Goal: Information Seeking & Learning: Learn about a topic

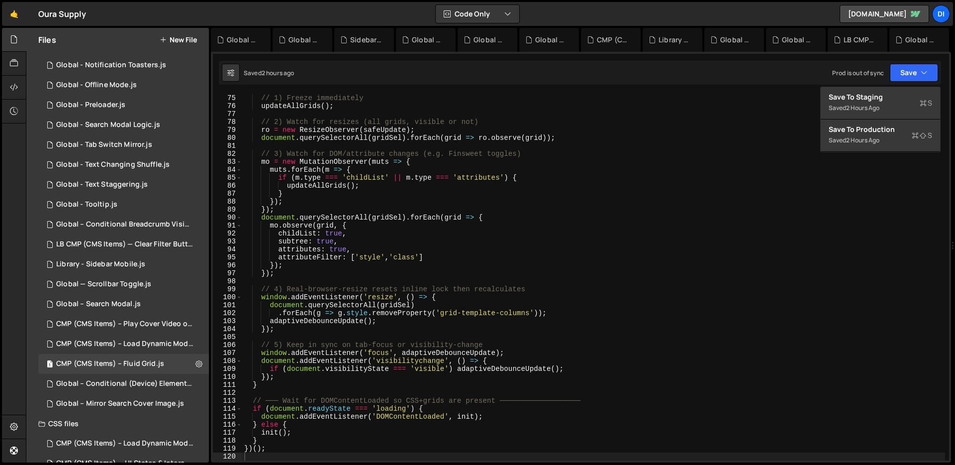
scroll to position [153, 0]
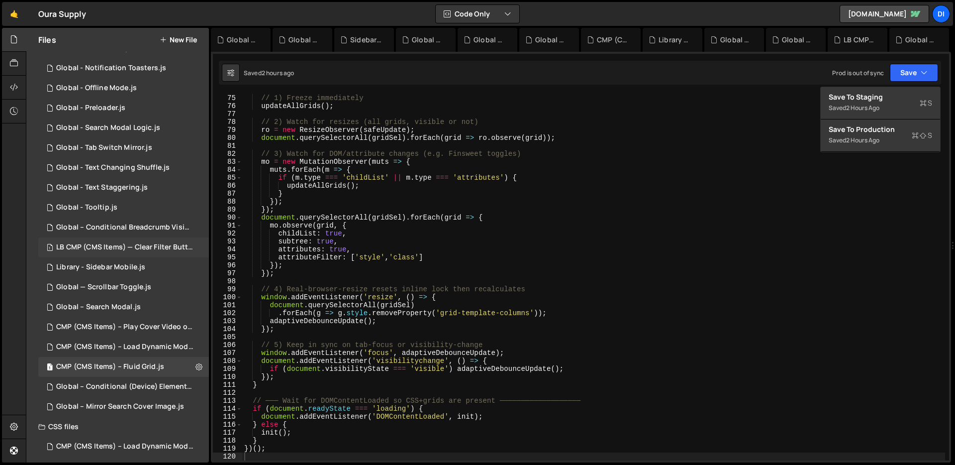
click at [133, 249] on div "LB CMP (CMS Items) — Clear Filter Buttons.js" at bounding box center [124, 247] width 137 height 9
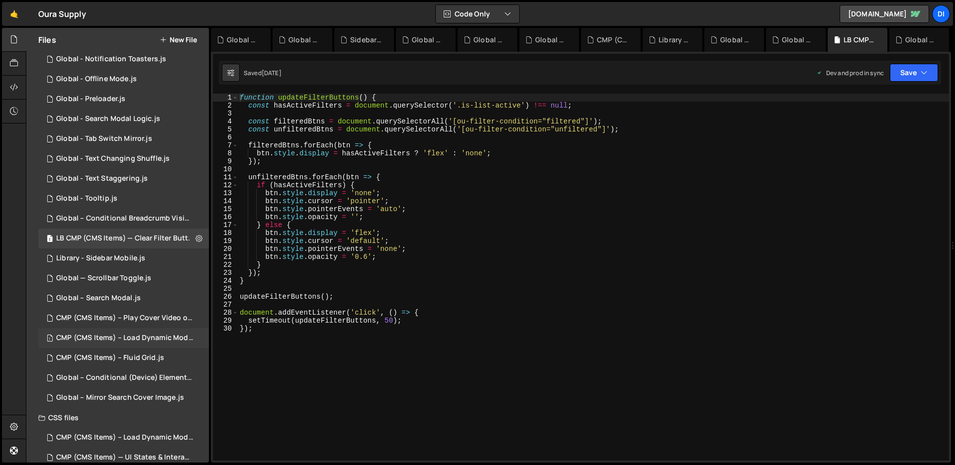
scroll to position [162, 0]
click at [130, 353] on div "CMP (CMS Items) – Fluid Grid.js" at bounding box center [110, 357] width 108 height 9
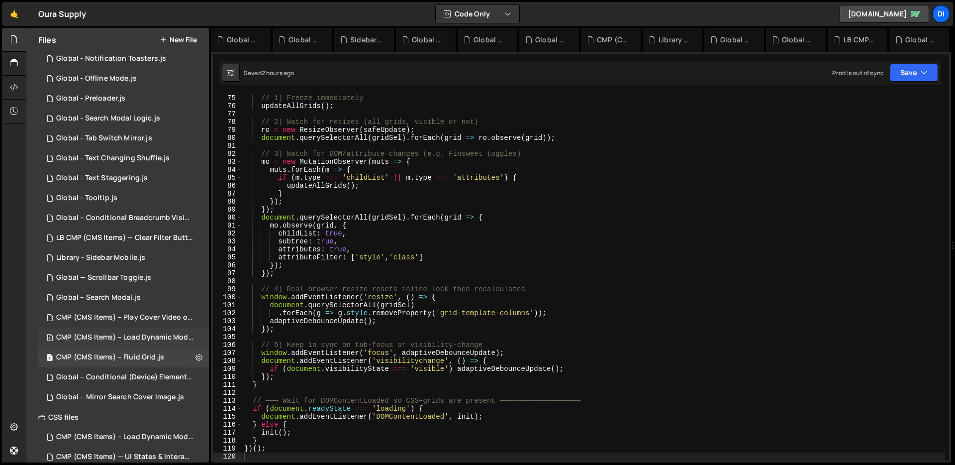
click at [135, 337] on div "CMP (CMS Items) – Load Dynamic Modal (AJAX).js" at bounding box center [124, 337] width 137 height 9
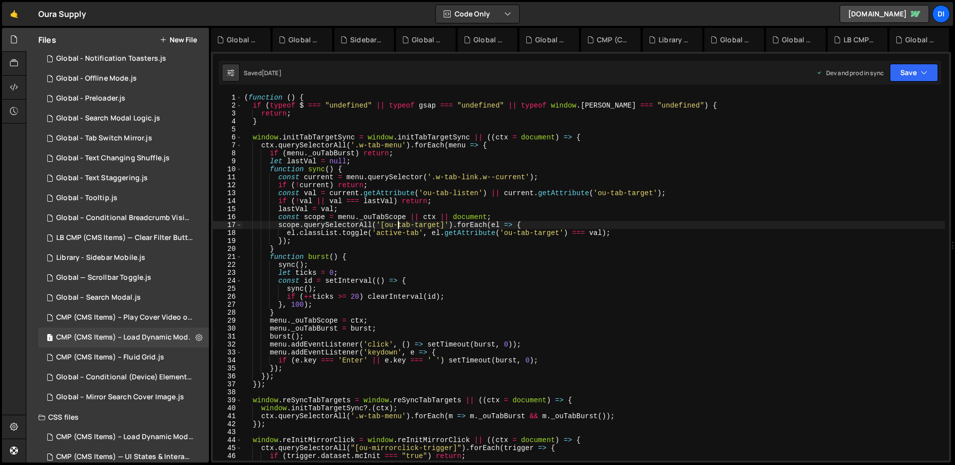
click at [398, 226] on div "( function ( ) { if ( typeof $ === "undefined" || typeof gsap === "undefined" |…" at bounding box center [593, 285] width 703 height 383
click at [921, 73] on icon "button" at bounding box center [924, 73] width 7 height 10
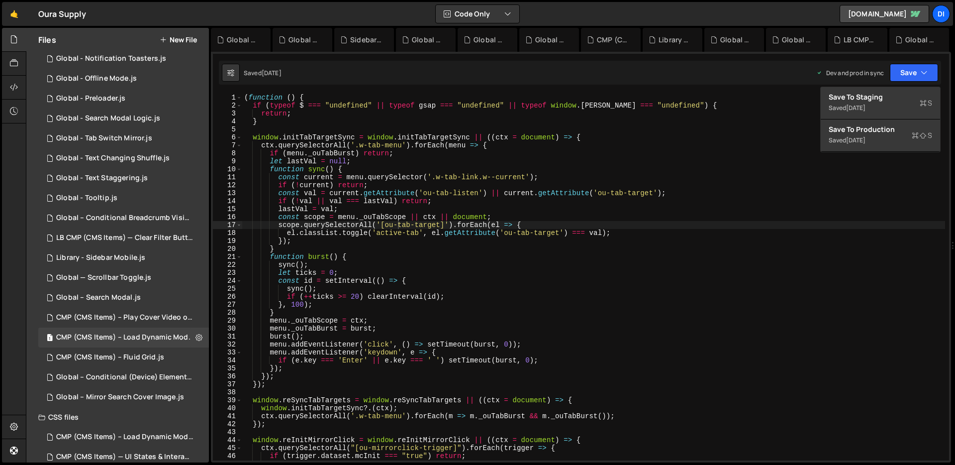
click at [426, 153] on div "( function ( ) { if ( typeof $ === "undefined" || typeof gsap === "undefined" |…" at bounding box center [593, 285] width 703 height 383
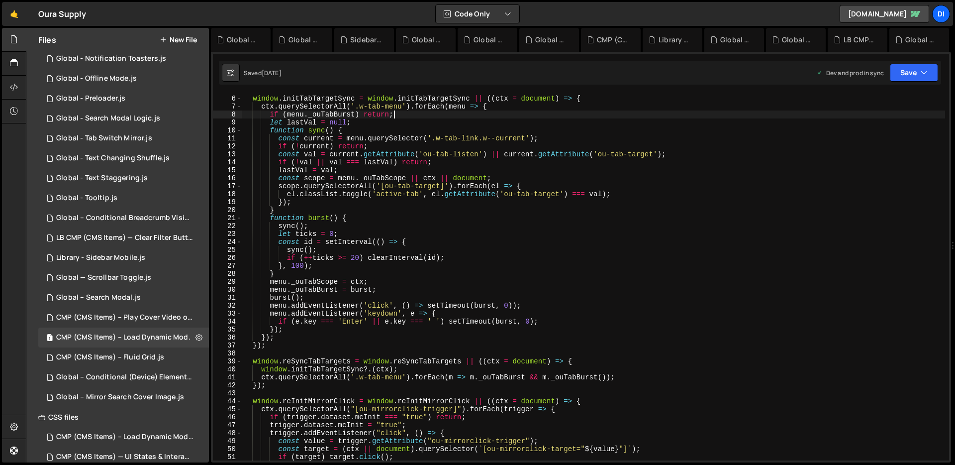
scroll to position [0, 0]
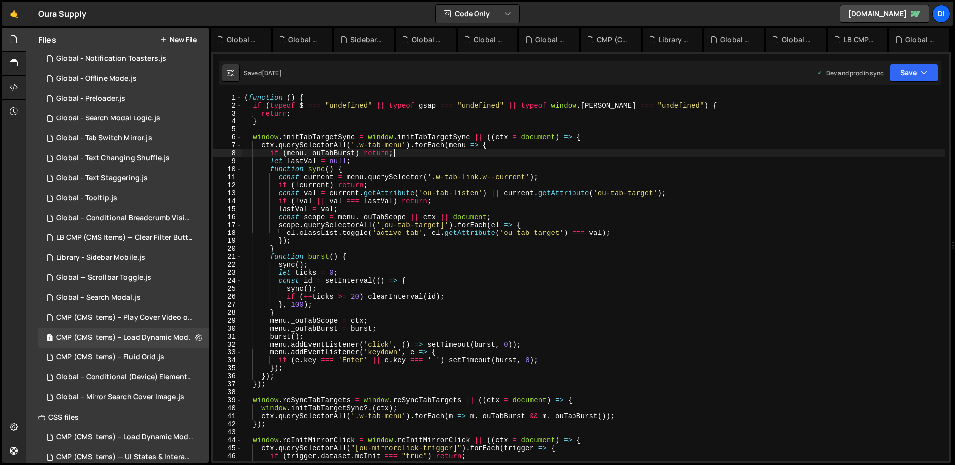
click at [445, 162] on div "( function ( ) { if ( typeof $ === "undefined" || typeof gsap === "undefined" |…" at bounding box center [593, 285] width 703 height 383
type textarea "})();"
